Goal: Task Accomplishment & Management: Manage account settings

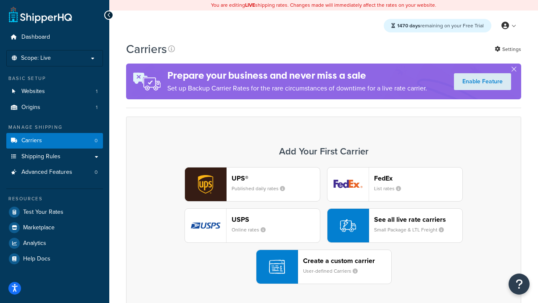
click at [324, 225] on div "UPS® Published daily rates FedEx List rates USPS Online rates See all live rate…" at bounding box center [323, 225] width 377 height 117
click at [418, 178] on header "FedEx" at bounding box center [418, 178] width 88 height 8
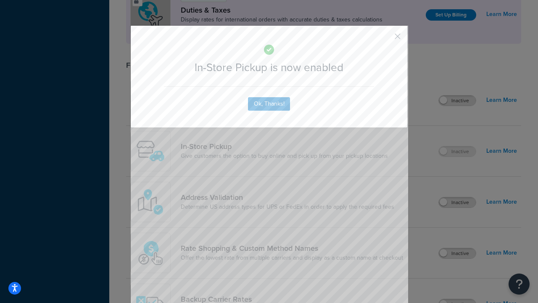
click at [385, 39] on button "button" at bounding box center [385, 39] width 2 height 2
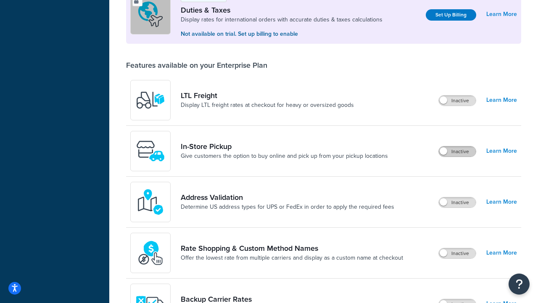
scroll to position [256, 0]
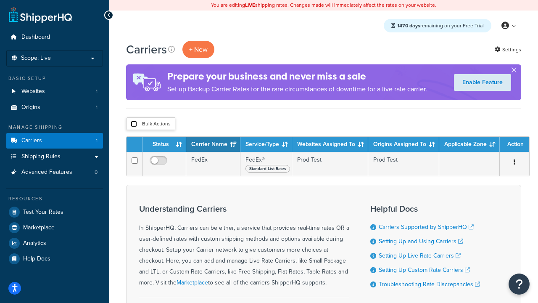
click at [134, 124] on input "checkbox" at bounding box center [134, 124] width 6 height 6
checkbox input "true"
click at [0, 0] on button "Delete" at bounding box center [0, 0] width 0 height 0
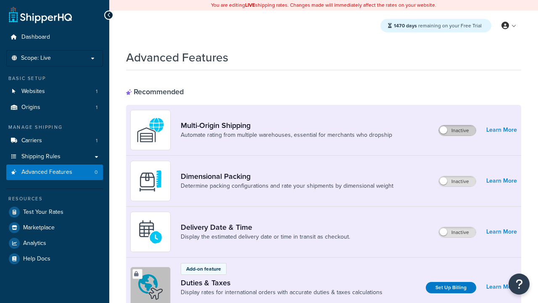
click at [457, 130] on label "Inactive" at bounding box center [457, 130] width 37 height 10
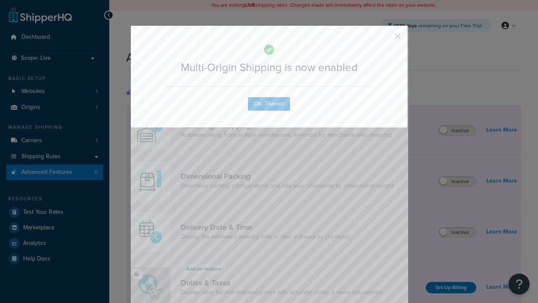
click at [385, 38] on button "button" at bounding box center [385, 39] width 2 height 2
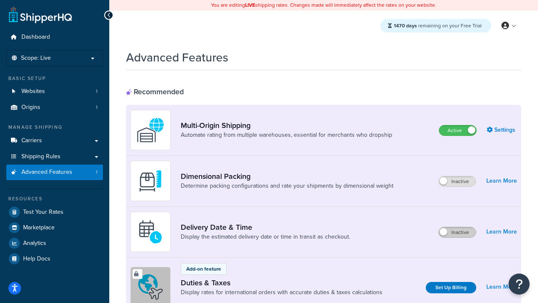
click at [457, 232] on label "Inactive" at bounding box center [457, 232] width 37 height 10
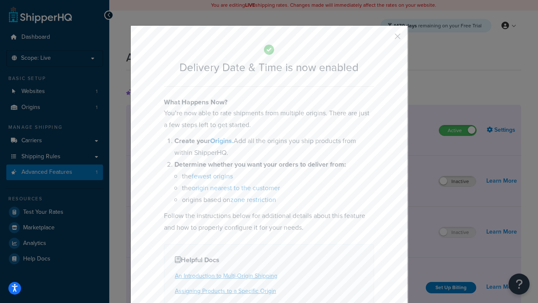
click at [385, 39] on button "button" at bounding box center [385, 39] width 2 height 2
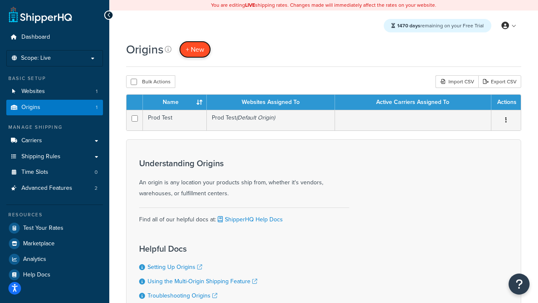
click at [195, 49] on span "+ New" at bounding box center [195, 50] width 18 height 10
